Goal: Task Accomplishment & Management: Use online tool/utility

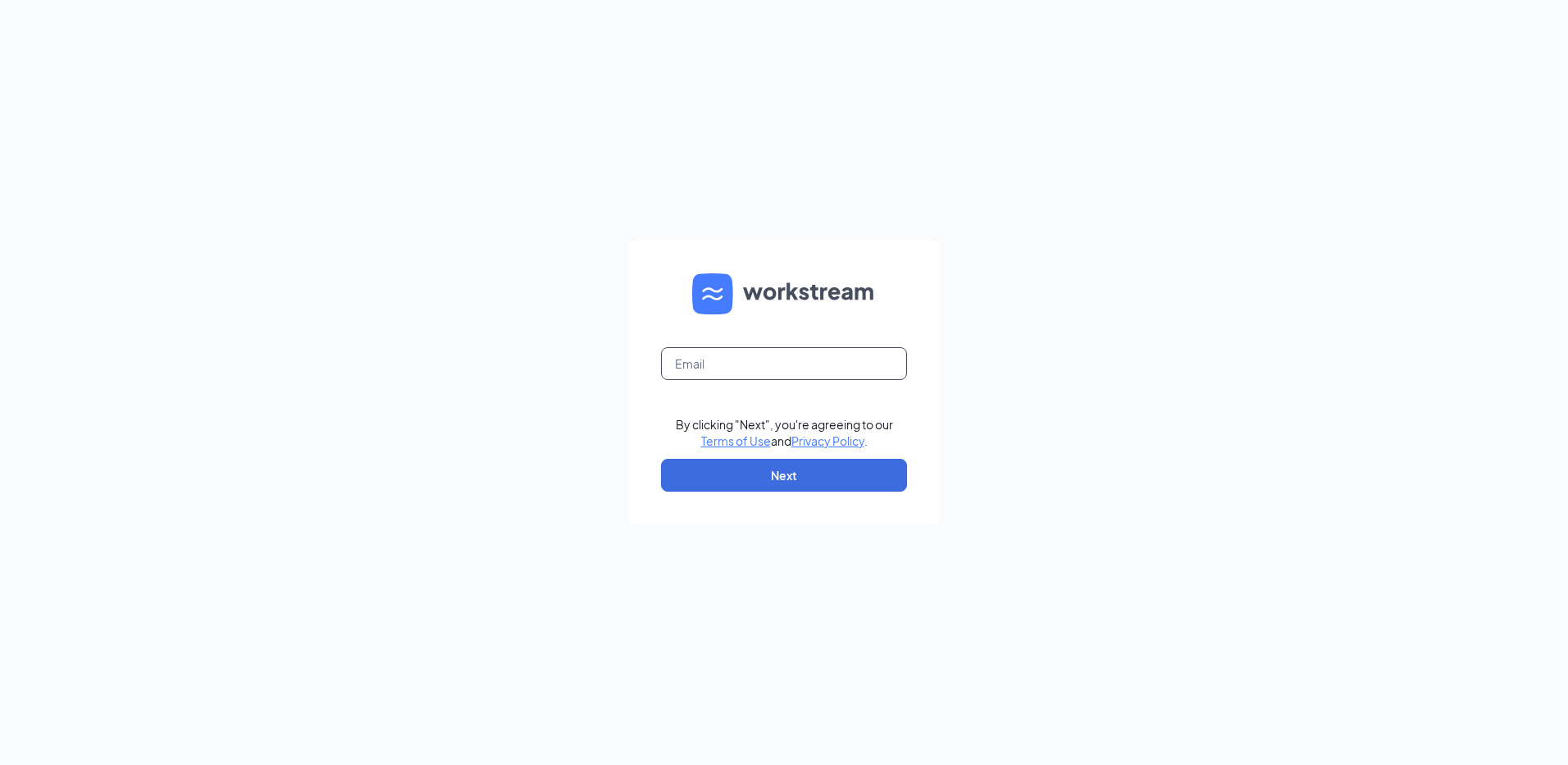
click at [725, 368] on input "text" at bounding box center [783, 364] width 246 height 33
type input "rs039719@tacobell.com"
click at [804, 486] on button "Next" at bounding box center [783, 475] width 246 height 33
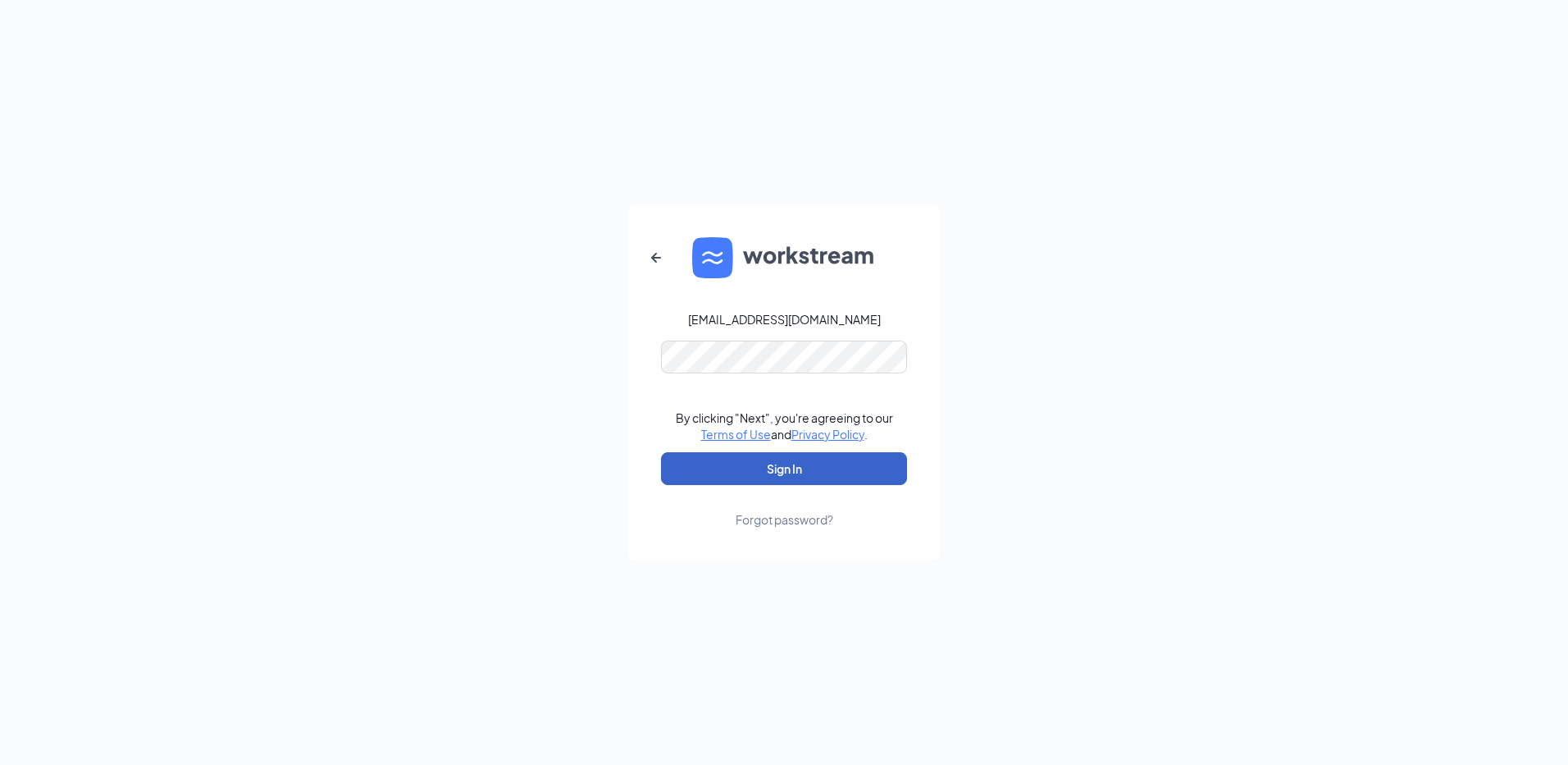
click at [825, 481] on button "Sign In" at bounding box center [783, 469] width 246 height 33
click at [564, 379] on div "rs039719@tacobell.com Credential mismatches. By clicking "Next", you're agreein…" at bounding box center [784, 382] width 1568 height 765
drag, startPoint x: 762, startPoint y: 474, endPoint x: 783, endPoint y: 453, distance: 29.7
click at [765, 468] on button "Sign In" at bounding box center [783, 469] width 246 height 33
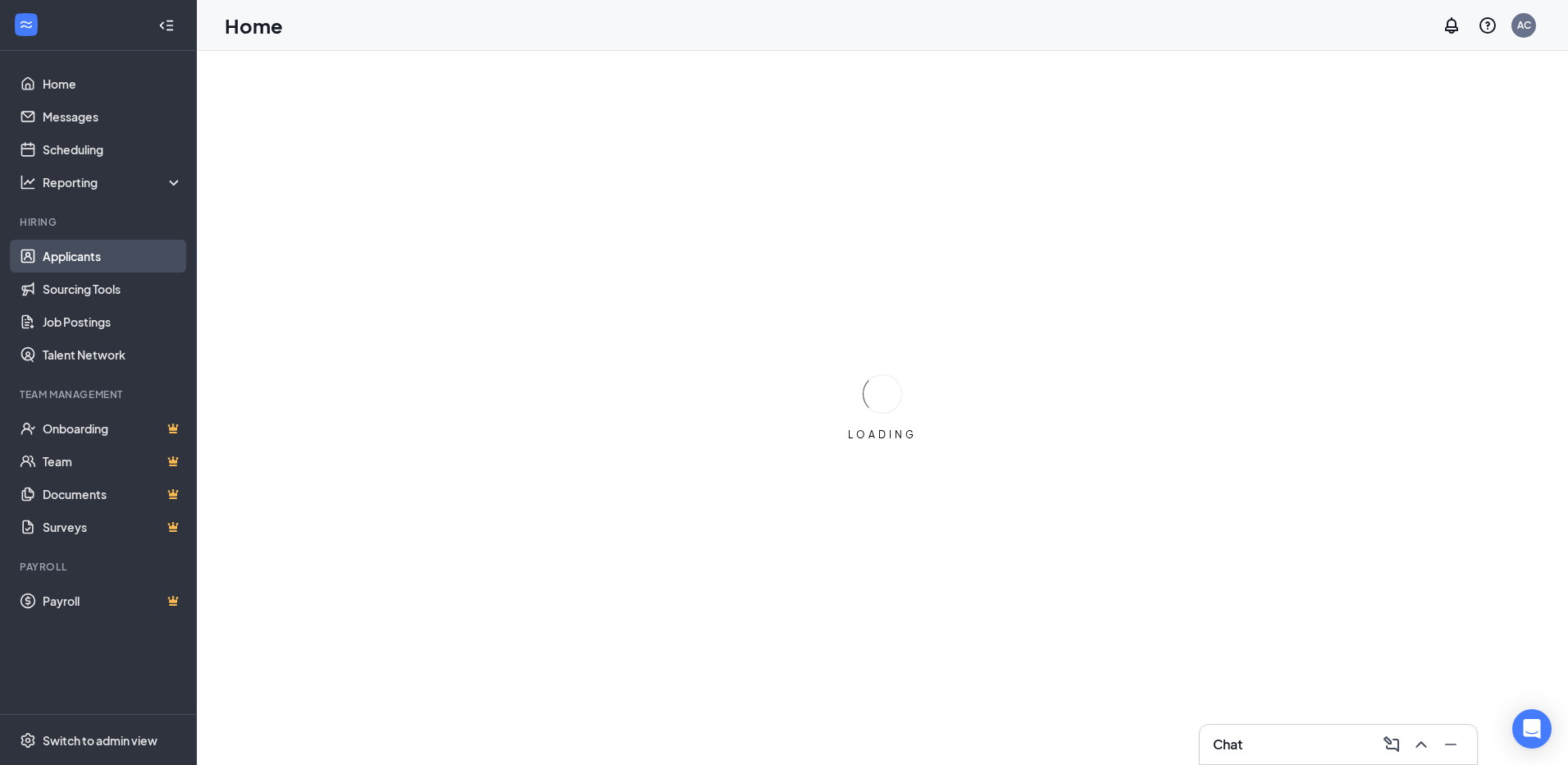
click at [130, 260] on link "Applicants" at bounding box center [112, 256] width 140 height 33
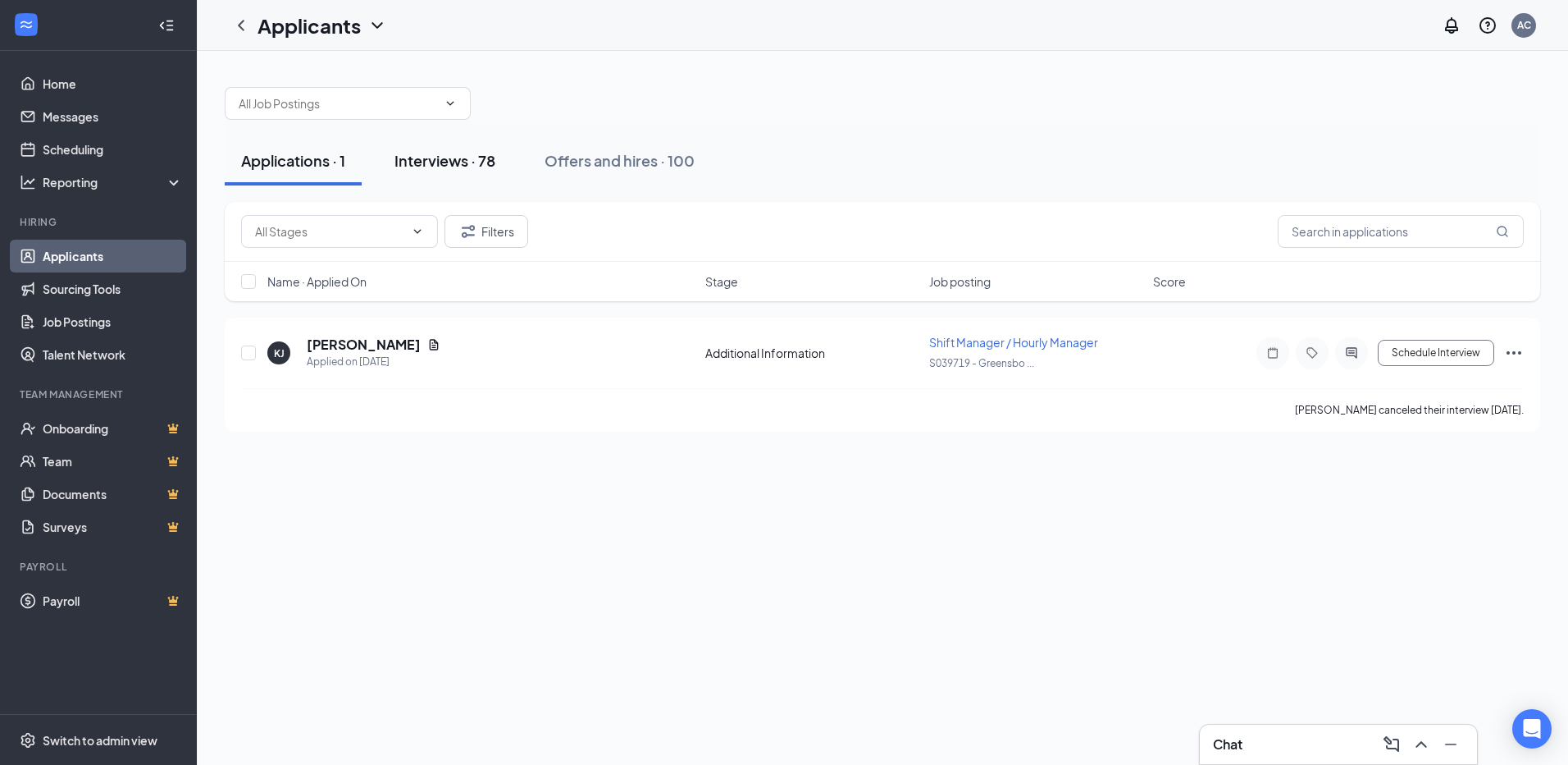
click at [441, 168] on div "Interviews · 78" at bounding box center [445, 160] width 101 height 20
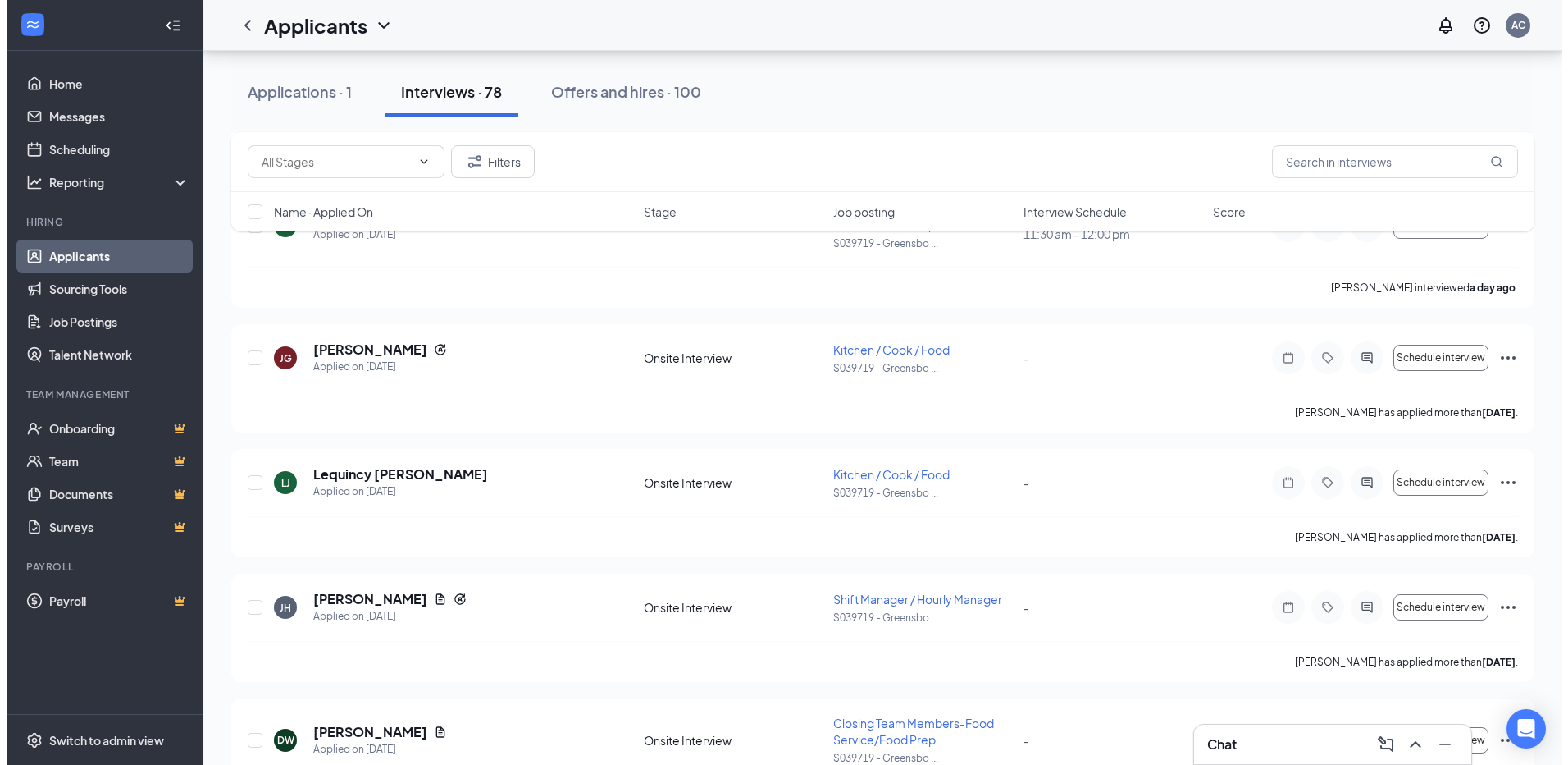
scroll to position [574, 0]
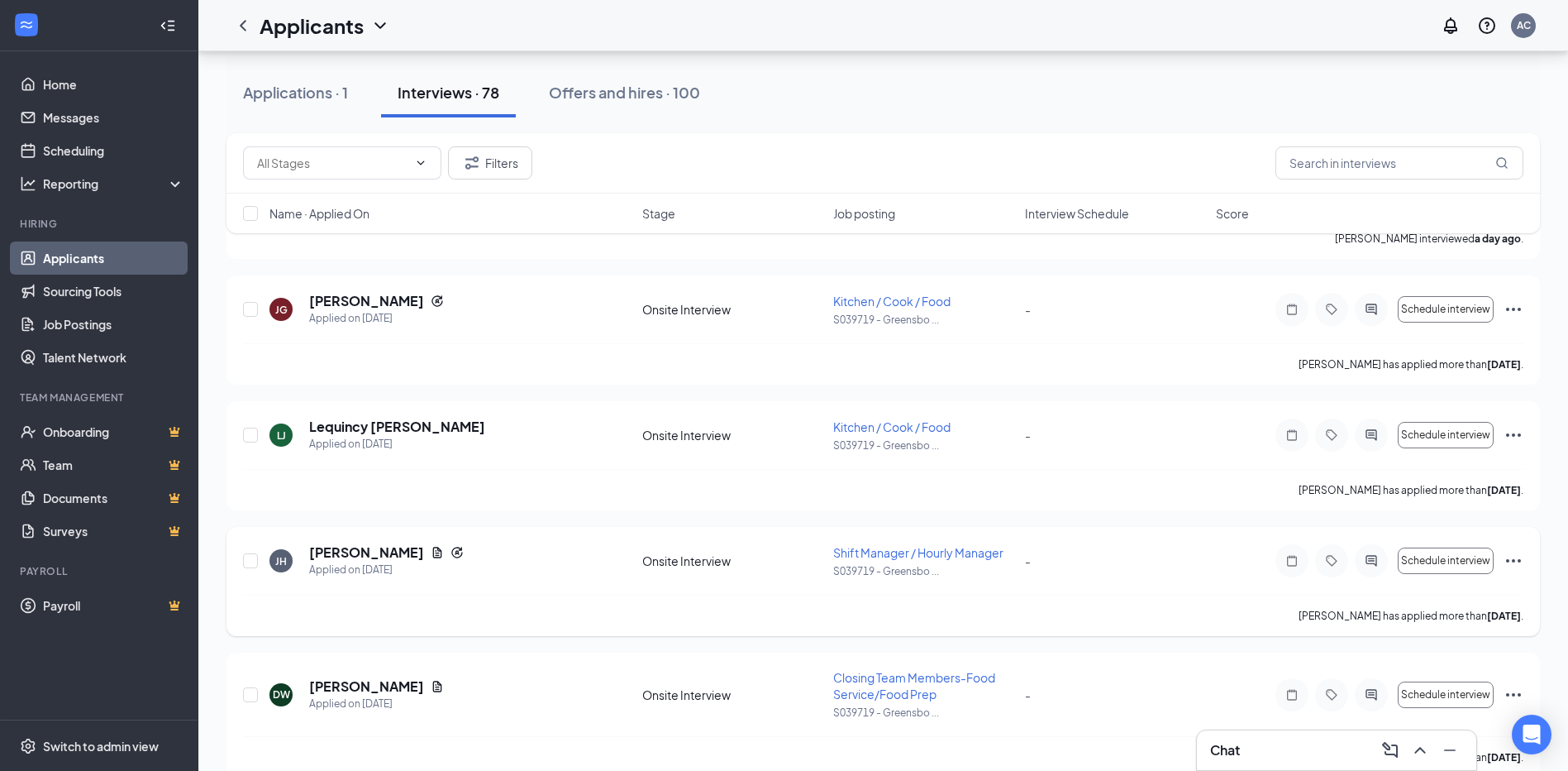
click at [259, 566] on div at bounding box center [251, 559] width 17 height 34
click at [239, 560] on div "[PERSON_NAME] Applied on [DATE] Onsite Interview Shift Manager / Hourly Manager…" at bounding box center [883, 582] width 1314 height 109
click at [246, 559] on input "checkbox" at bounding box center [251, 560] width 15 height 15
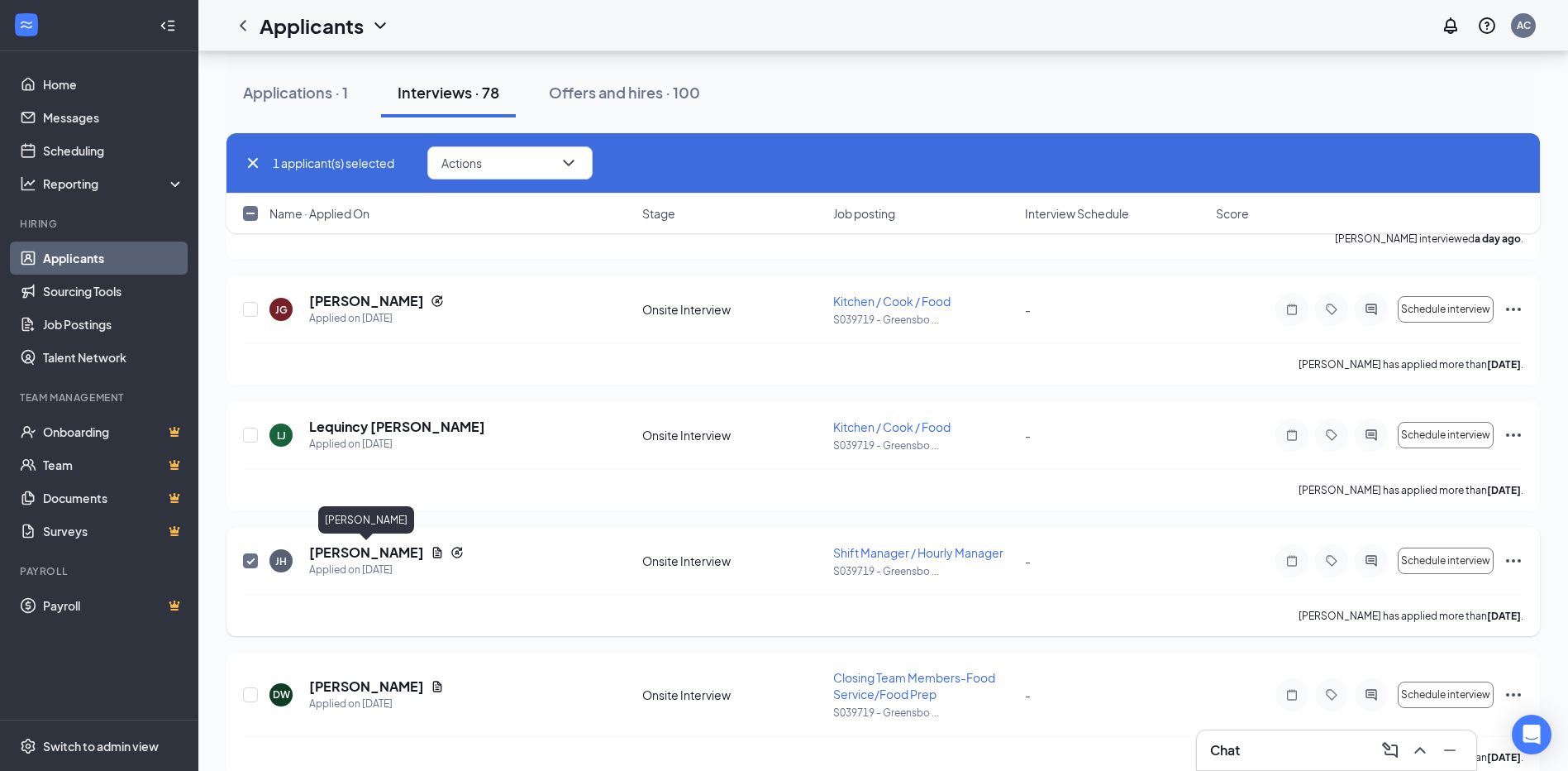
click at [407, 554] on h5 "[PERSON_NAME]" at bounding box center [366, 552] width 115 height 19
checkbox input "false"
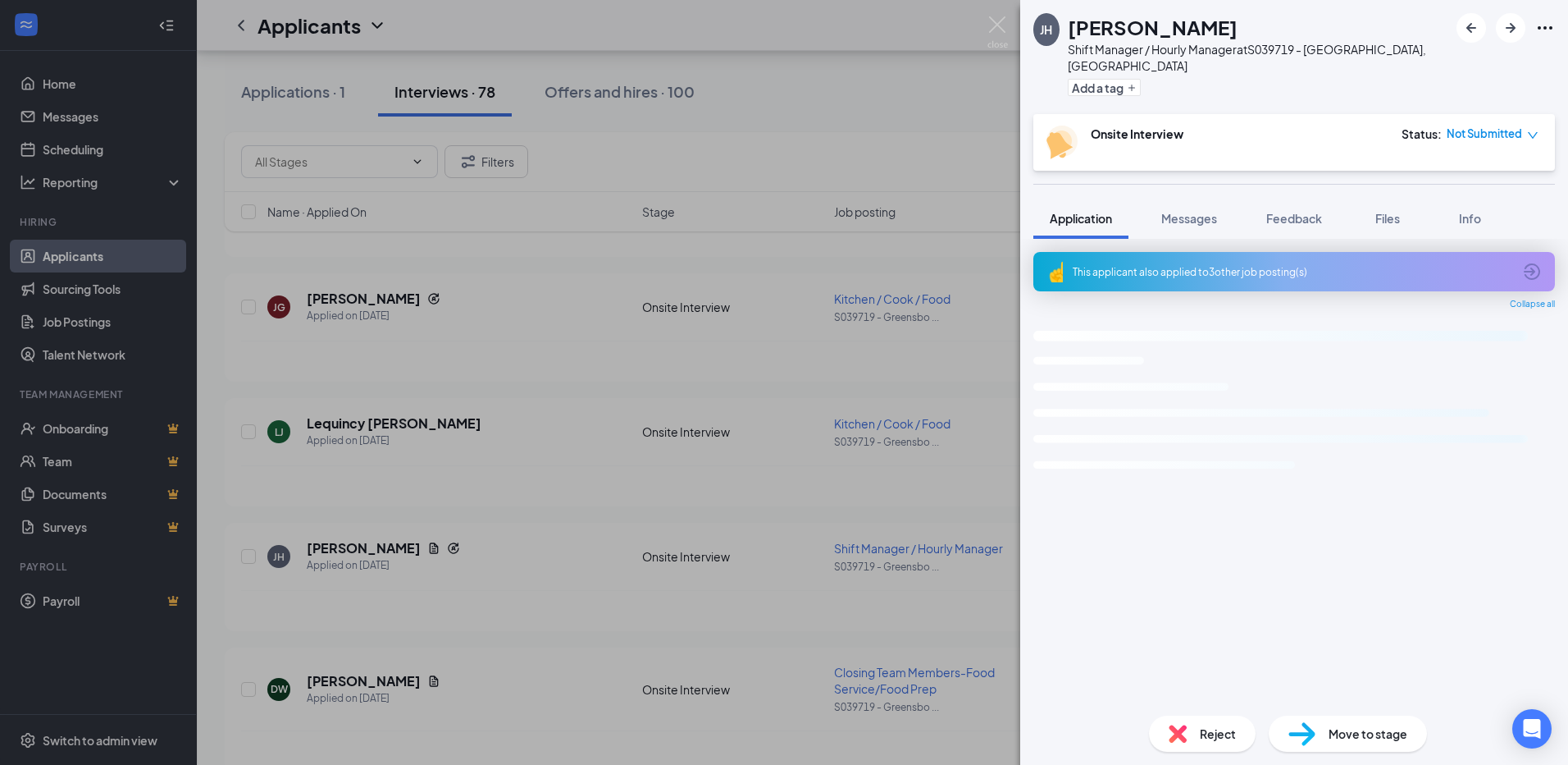
click at [1376, 729] on span "Move to stage" at bounding box center [1368, 734] width 79 height 18
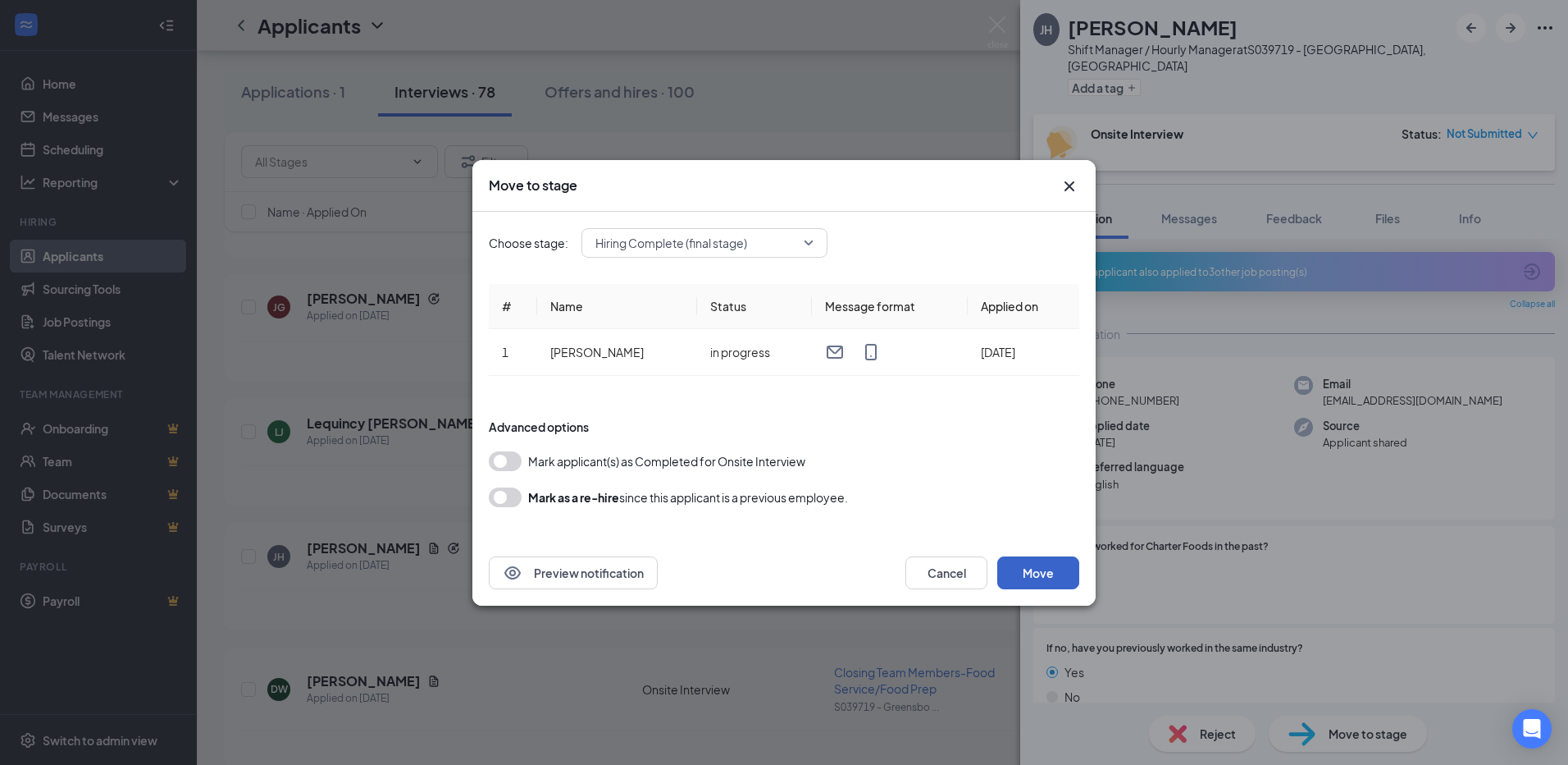
click at [1063, 564] on button "Move" at bounding box center [1038, 573] width 82 height 33
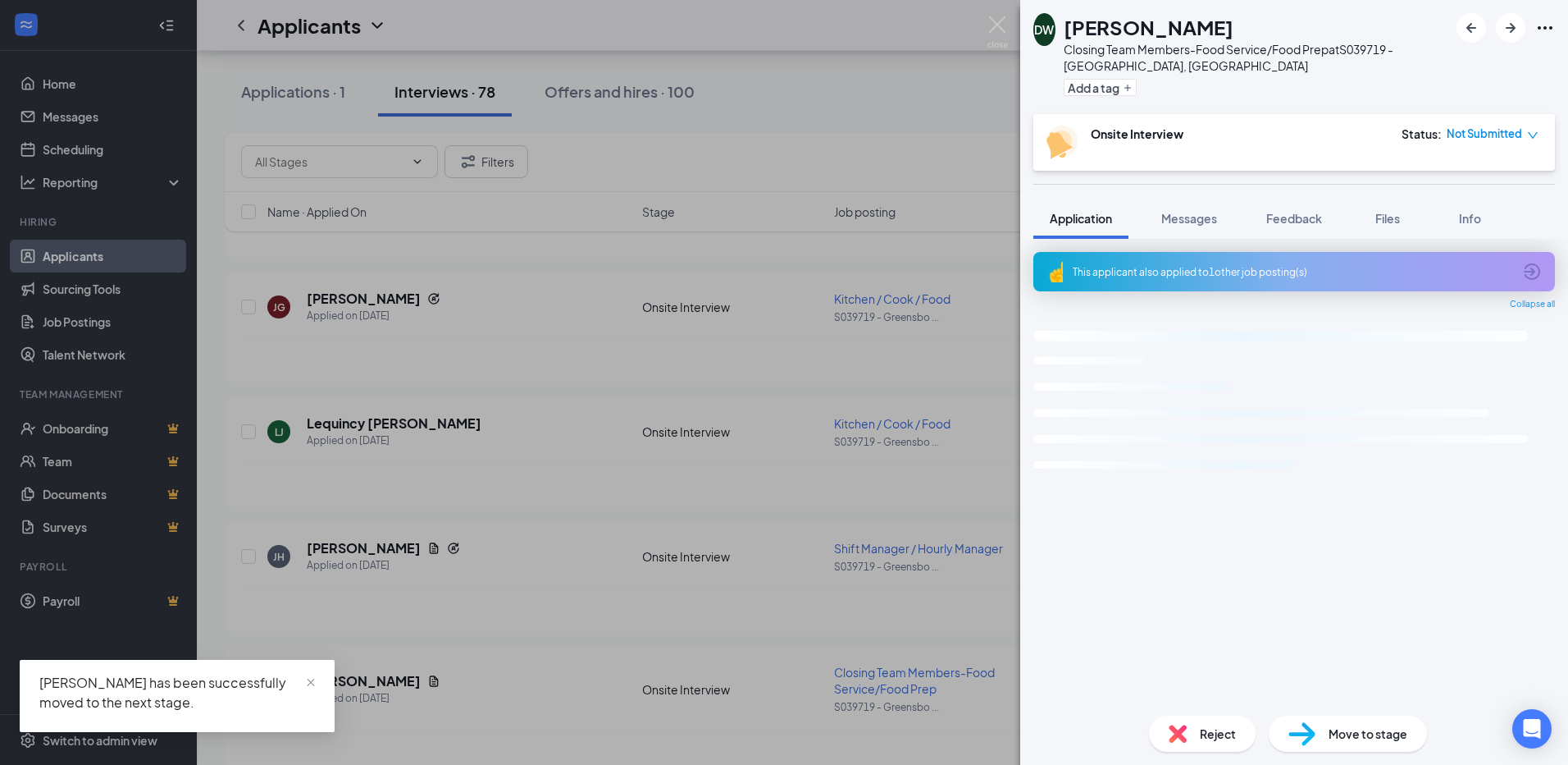
click at [661, 550] on div "DW [PERSON_NAME] Closing Team Members-Food Service/Food Prep at S039719 - [GEOG…" at bounding box center [784, 382] width 1568 height 765
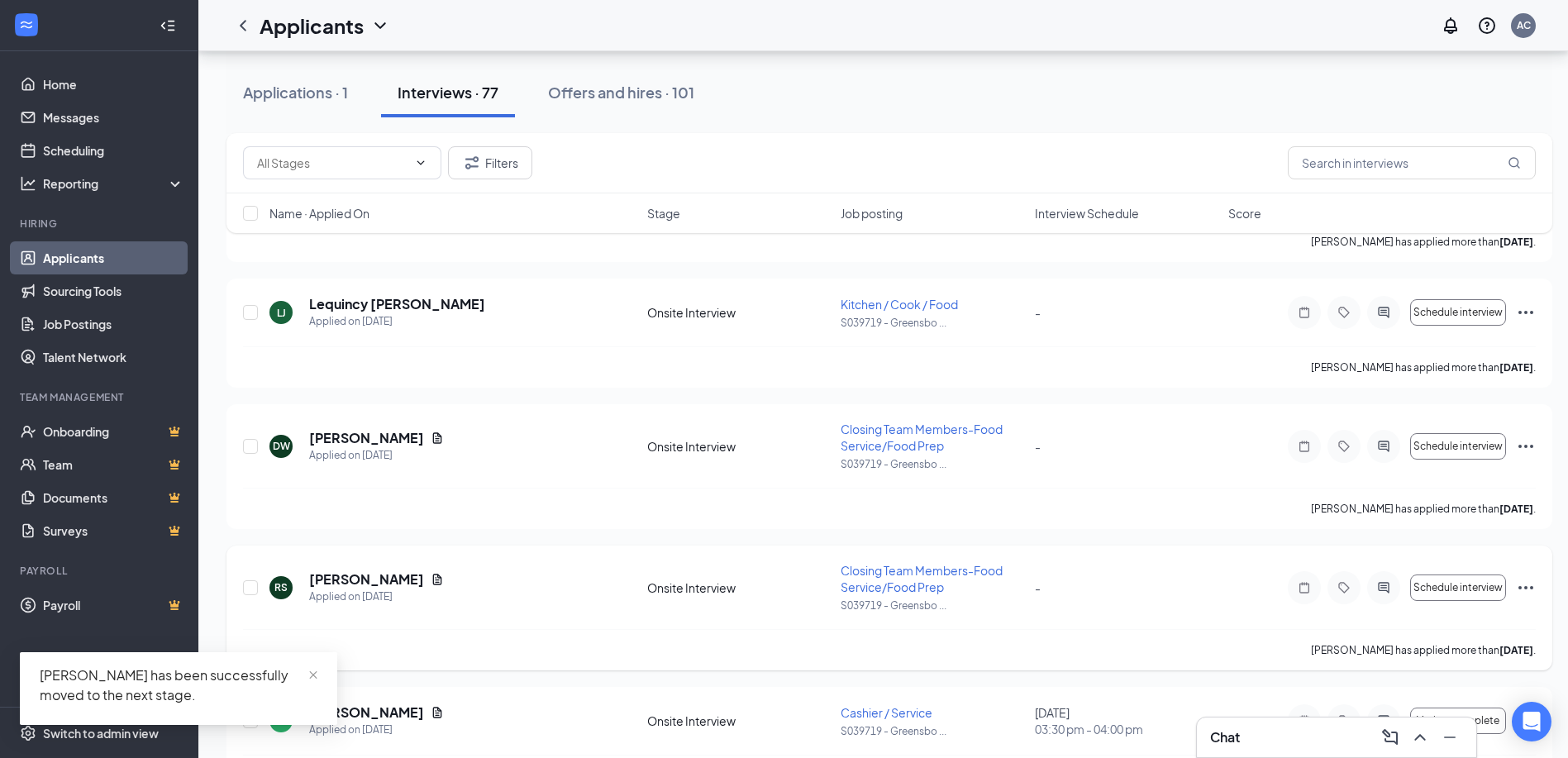
scroll to position [744, 0]
